Goal: Information Seeking & Learning: Learn about a topic

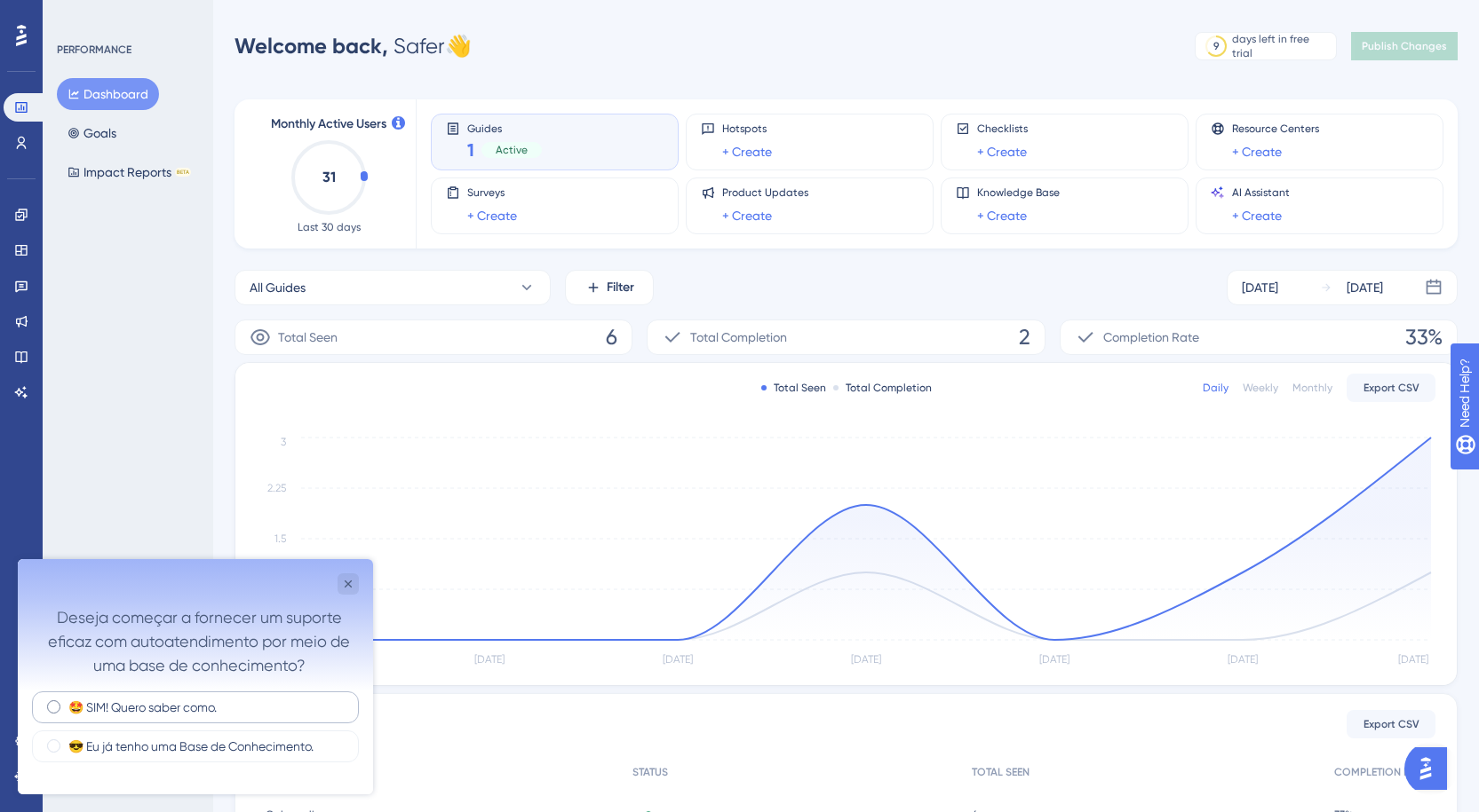
click at [142, 704] on label "🤩 SIM! Quero saber como." at bounding box center [142, 708] width 148 height 18
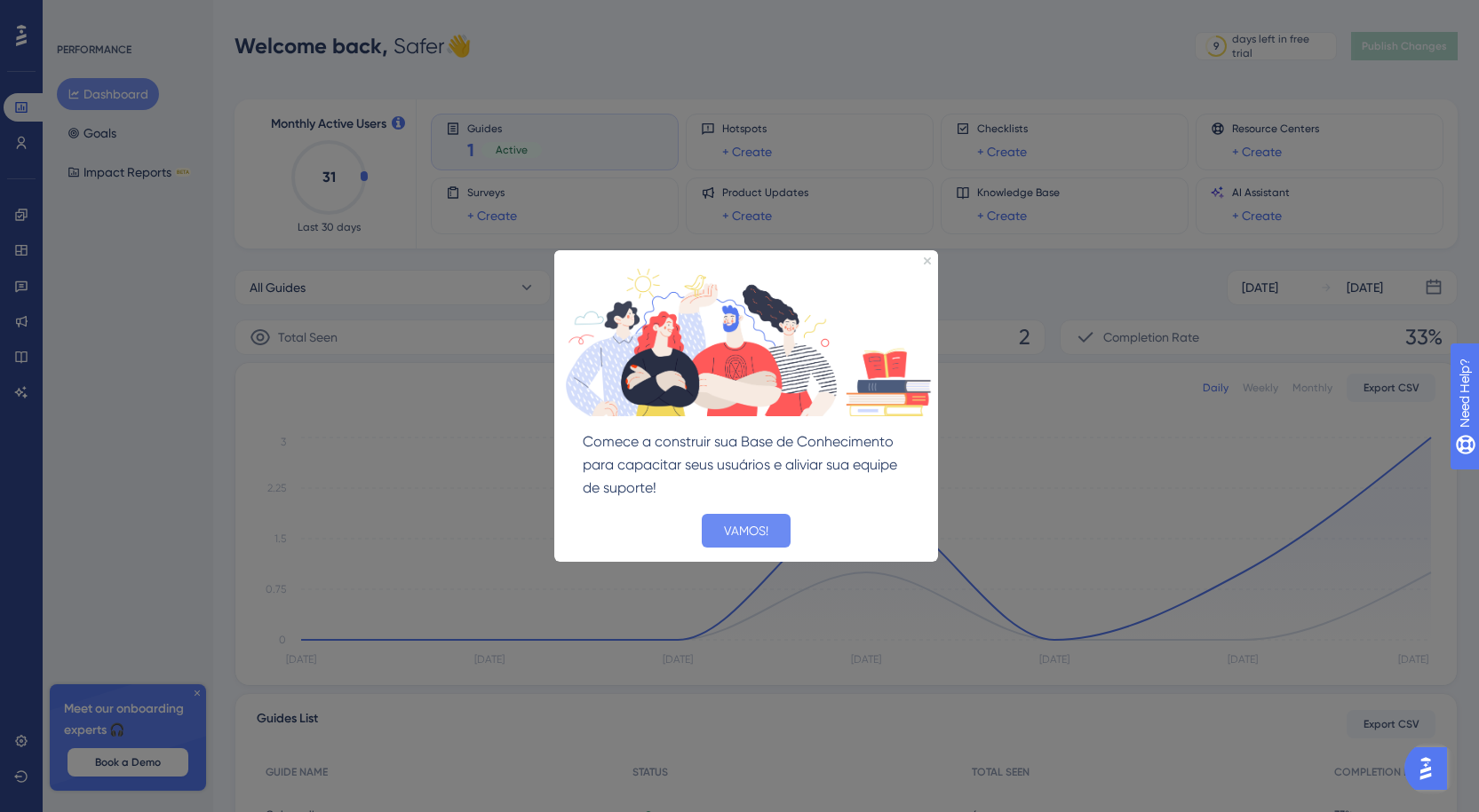
click at [753, 530] on button "VAMOS!" at bounding box center [746, 531] width 89 height 34
click at [753, 531] on div at bounding box center [740, 406] width 1479 height 812
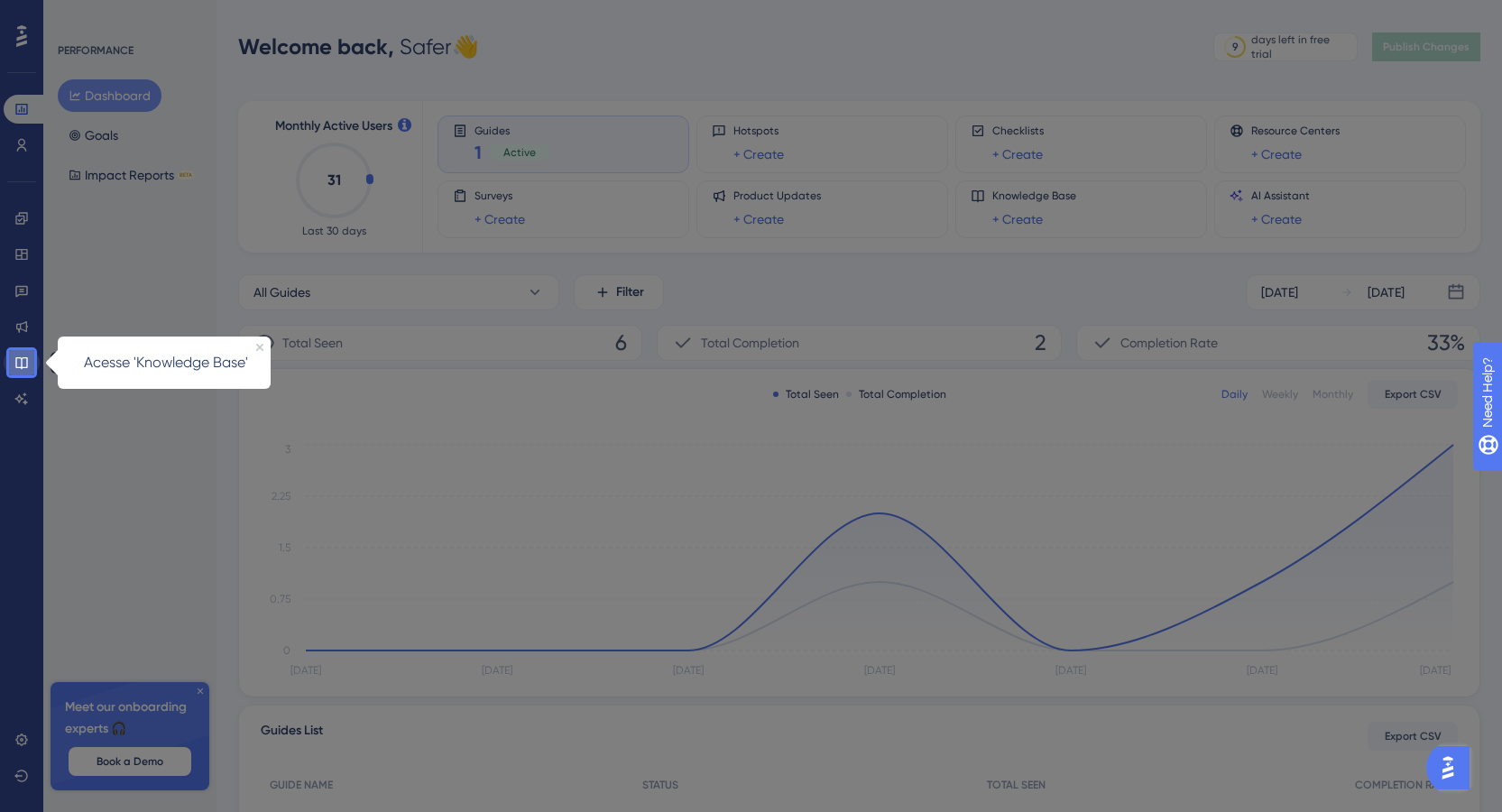
click at [26, 358] on icon at bounding box center [21, 362] width 12 height 12
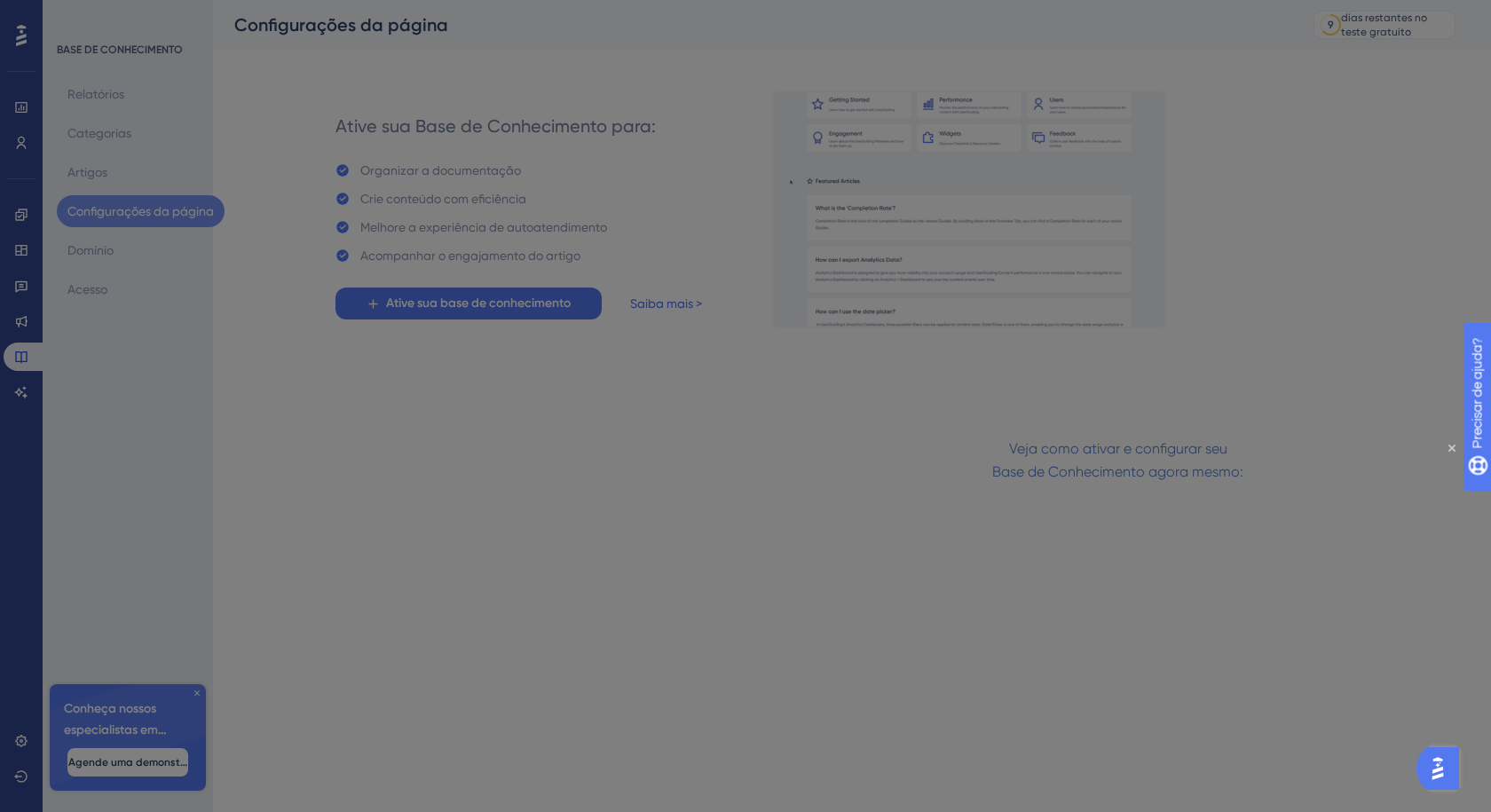
click at [1315, 199] on div at bounding box center [746, 406] width 1491 height 812
